Goal: Transaction & Acquisition: Purchase product/service

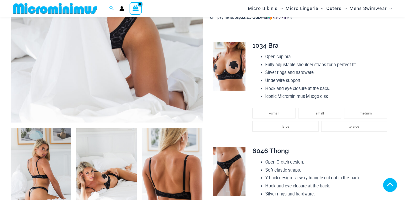
click at [36, 151] on img at bounding box center [41, 173] width 60 height 91
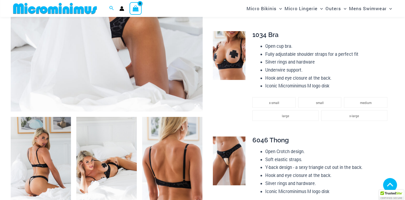
click at [46, 159] on img at bounding box center [41, 162] width 60 height 91
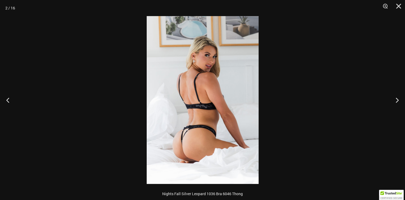
click at [7, 103] on button "Previous" at bounding box center [10, 99] width 20 height 27
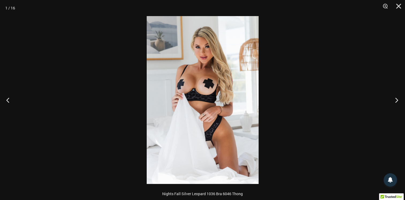
click at [398, 106] on button "Next" at bounding box center [395, 99] width 20 height 27
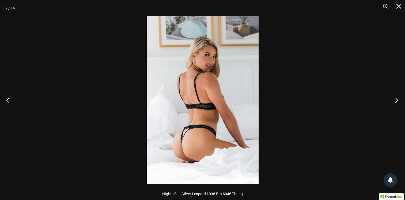
click at [398, 106] on button "Next" at bounding box center [395, 99] width 20 height 27
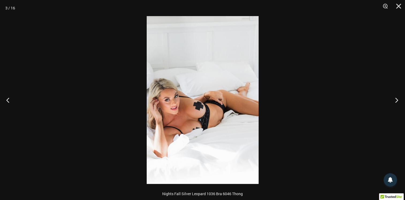
click at [399, 106] on button "Next" at bounding box center [395, 99] width 20 height 27
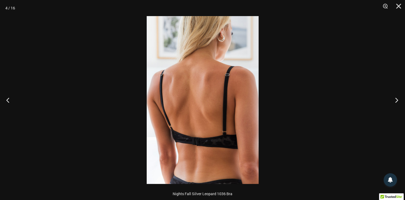
click at [400, 107] on button "Next" at bounding box center [395, 99] width 20 height 27
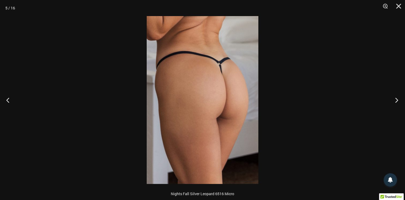
click at [399, 107] on button "Next" at bounding box center [395, 99] width 20 height 27
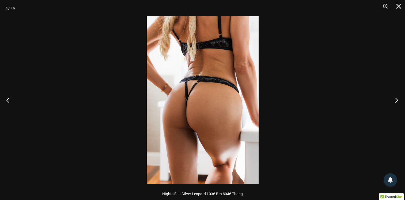
click at [398, 106] on button "Next" at bounding box center [395, 99] width 20 height 27
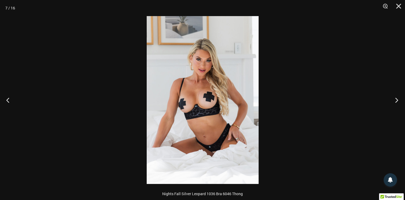
click at [399, 107] on button "Next" at bounding box center [395, 99] width 20 height 27
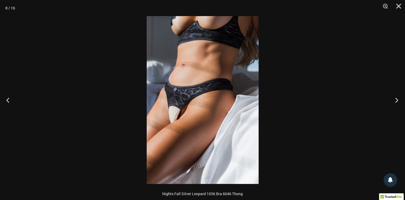
click at [398, 107] on button "Next" at bounding box center [395, 99] width 20 height 27
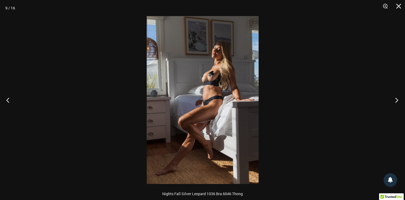
click at [398, 107] on button "Next" at bounding box center [395, 99] width 20 height 27
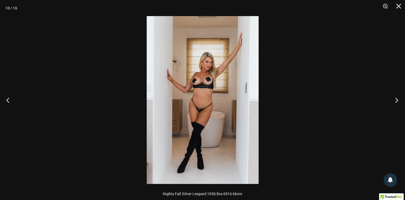
click at [397, 107] on button "Next" at bounding box center [395, 99] width 20 height 27
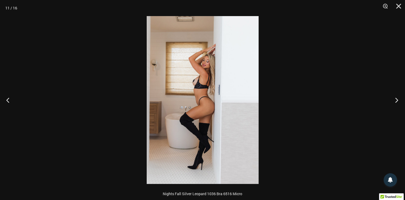
click at [398, 107] on button "Next" at bounding box center [395, 99] width 20 height 27
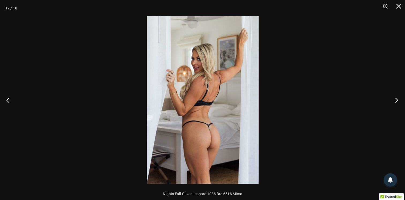
click at [398, 107] on button "Next" at bounding box center [395, 99] width 20 height 27
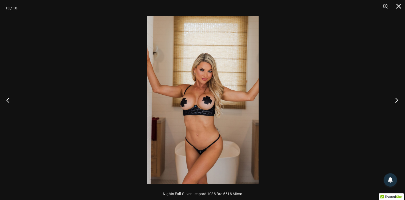
click at [397, 107] on button "Next" at bounding box center [395, 99] width 20 height 27
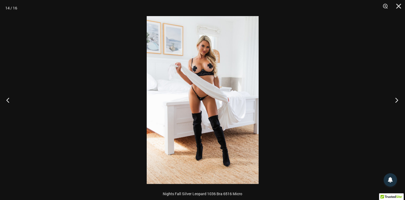
click at [397, 107] on button "Next" at bounding box center [395, 99] width 20 height 27
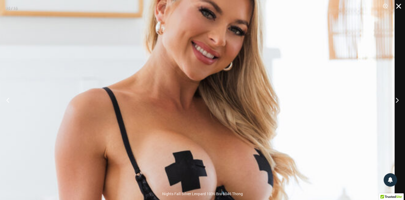
click at [399, 9] on button "Close" at bounding box center [396, 8] width 13 height 16
